Goal: Task Accomplishment & Management: Manage account settings

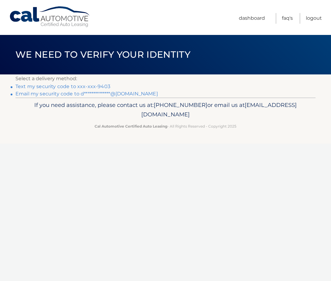
click at [50, 86] on link "Text my security code to xxx-xxx-9403" at bounding box center [62, 86] width 95 height 6
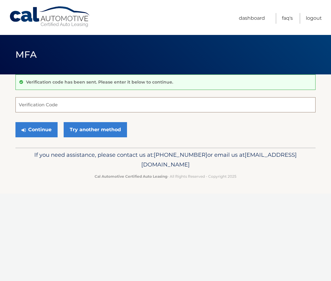
click at [50, 104] on input "Verification Code" at bounding box center [165, 104] width 300 height 15
type input "534060"
click at [43, 128] on button "Continue" at bounding box center [36, 129] width 42 height 15
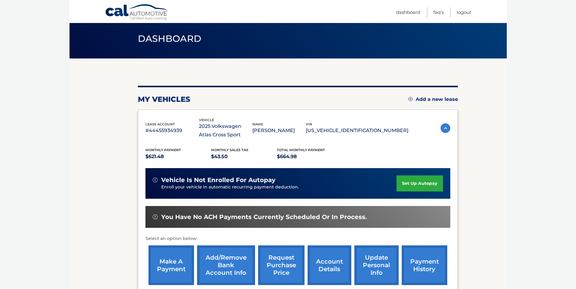
scroll to position [30, 0]
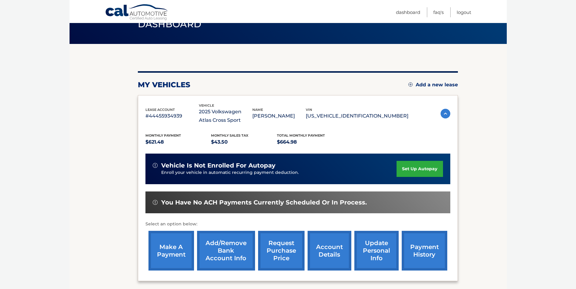
click at [331, 170] on link "set up autopay" at bounding box center [419, 169] width 46 height 16
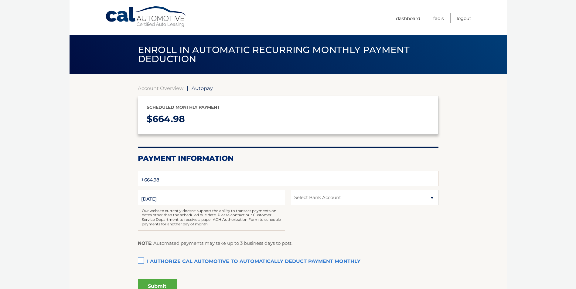
select select "MzdmMThhN2EtM2FlNy00Mzk0LWJiZjItZDc4NWU3YzYzNmRi"
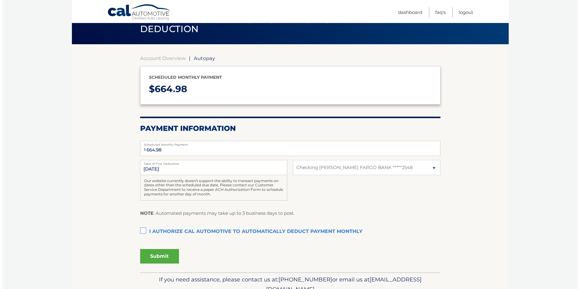
scroll to position [30, 0]
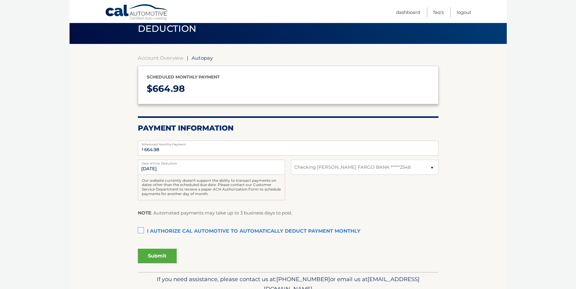
click at [140, 232] on label "I authorize cal automotive to automatically deduct payment monthly This checkbo…" at bounding box center [288, 232] width 300 height 12
click at [0, 0] on input "I authorize cal automotive to automatically deduct payment monthly This checkbo…" at bounding box center [0, 0] width 0 height 0
click at [157, 257] on button "Submit" at bounding box center [157, 256] width 39 height 15
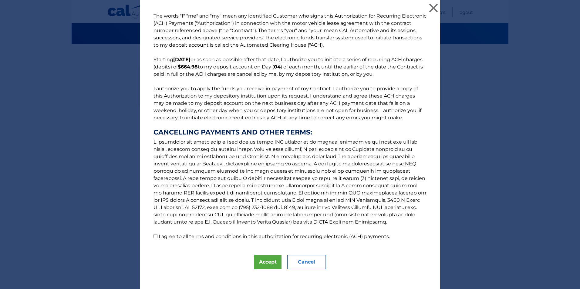
click at [154, 237] on input "I agree to all terms and conditions in this authorization for recurring electro…" at bounding box center [156, 237] width 4 height 4
checkbox input "true"
click at [263, 264] on button "Accept" at bounding box center [267, 262] width 27 height 15
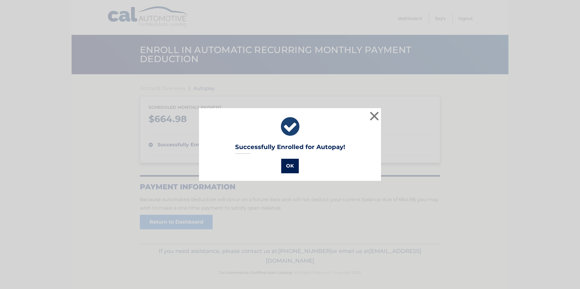
click at [290, 167] on button "OK" at bounding box center [290, 166] width 18 height 15
